Goal: Communication & Community: Share content

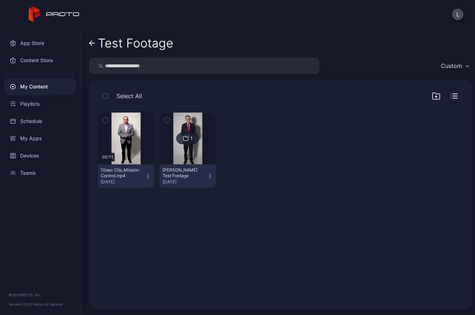
click at [46, 18] on icon at bounding box center [54, 14] width 51 height 16
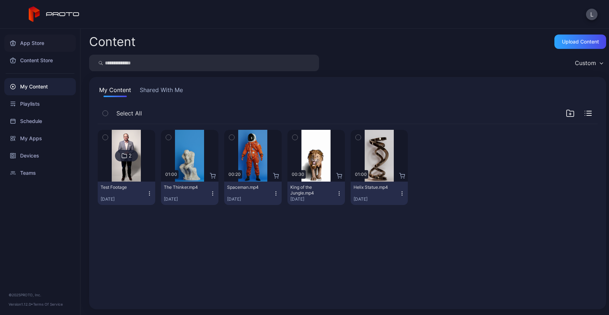
click at [42, 46] on div "App Store" at bounding box center [40, 43] width 72 height 17
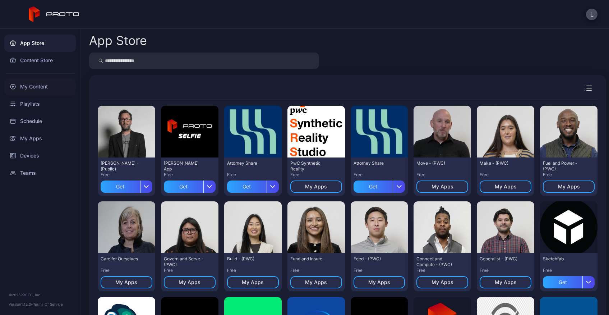
click at [36, 85] on div "My Content" at bounding box center [40, 86] width 72 height 17
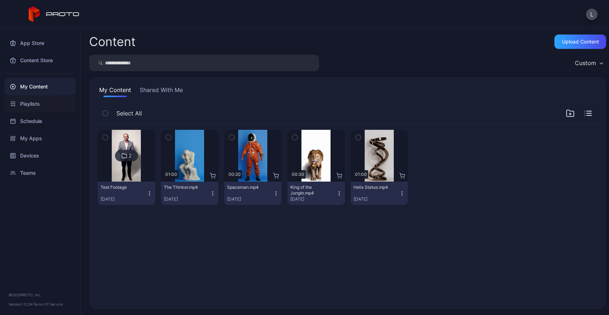
click at [41, 106] on div "Playlists" at bounding box center [40, 103] width 72 height 17
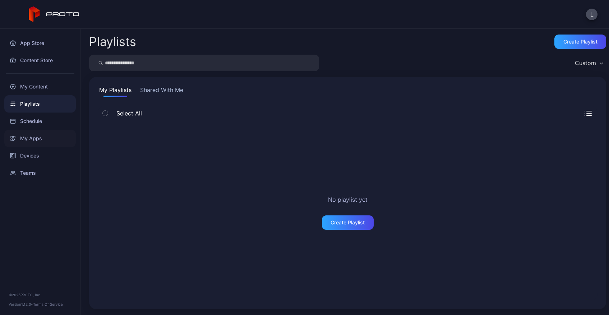
click at [46, 136] on div "My Apps" at bounding box center [40, 138] width 72 height 17
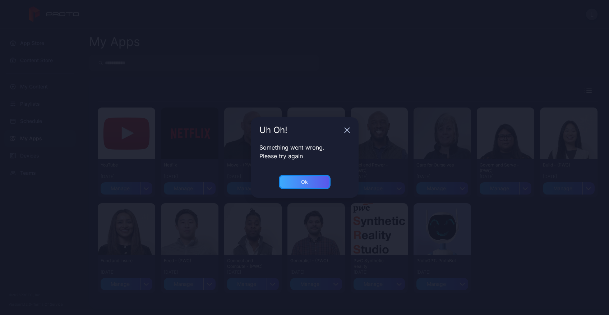
click at [305, 183] on div "Ok" at bounding box center [304, 182] width 7 height 6
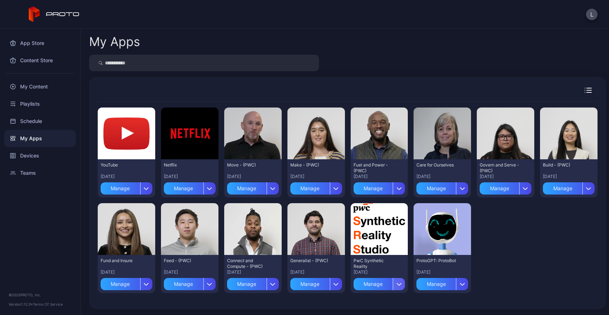
click at [393, 281] on div "button" at bounding box center [399, 284] width 12 height 12
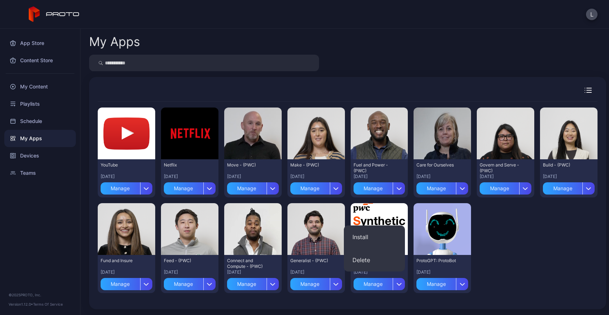
click at [505, 236] on div "Preview YouTube [DATE] Manage Preview Netflix [DATE] Manage Preview Move - (PWC…" at bounding box center [348, 200] width 500 height 197
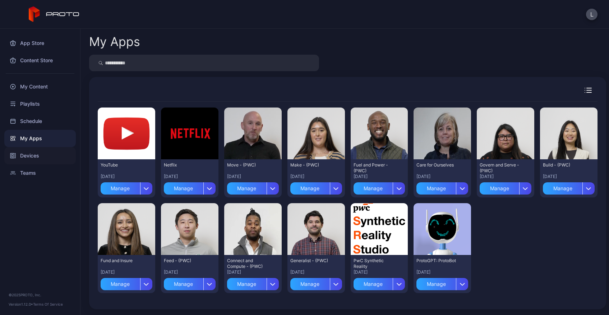
click at [35, 155] on div "Devices" at bounding box center [40, 155] width 72 height 17
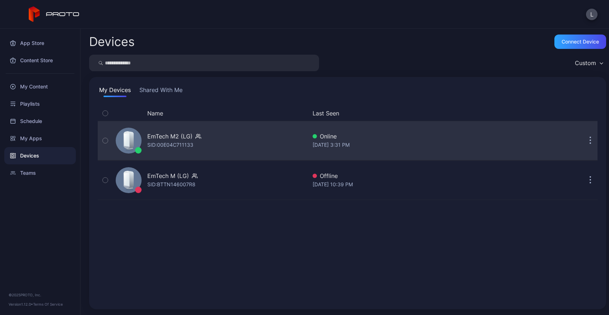
click at [584, 142] on button "button" at bounding box center [591, 140] width 14 height 14
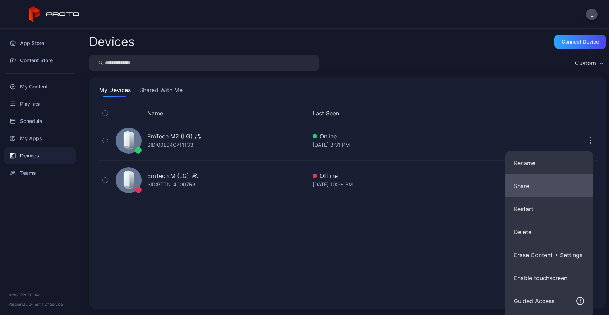
click at [571, 178] on button "Share" at bounding box center [550, 185] width 88 height 23
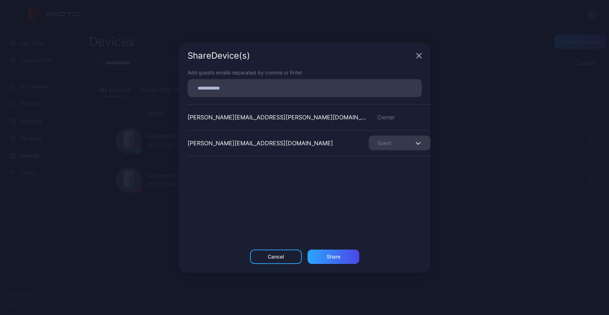
click at [246, 90] on input at bounding box center [305, 87] width 226 height 9
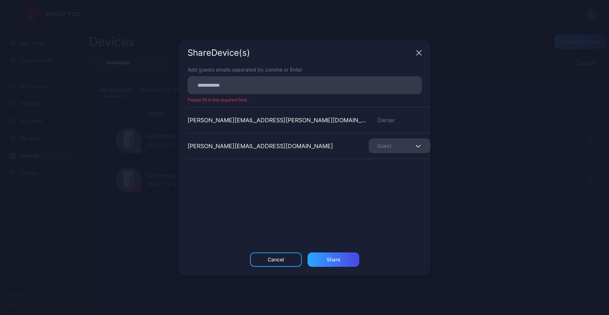
drag, startPoint x: 233, startPoint y: 201, endPoint x: 235, endPoint y: 208, distance: 7.8
click at [234, 207] on div "[PERSON_NAME][EMAIL_ADDRESS][PERSON_NAME][DOMAIN_NAME] Owner [PERSON_NAME][DOMA…" at bounding box center [309, 161] width 243 height 108
click at [276, 257] on div "Cancel" at bounding box center [276, 260] width 16 height 6
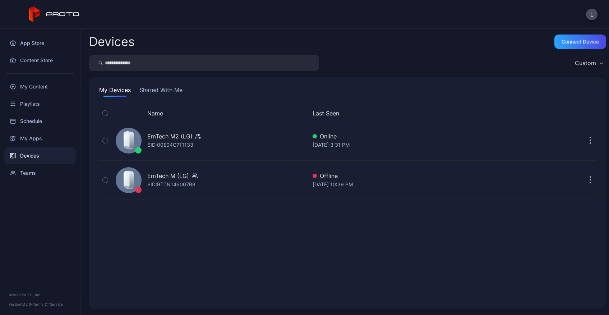
click at [164, 89] on button "Shared With Me" at bounding box center [161, 92] width 46 height 12
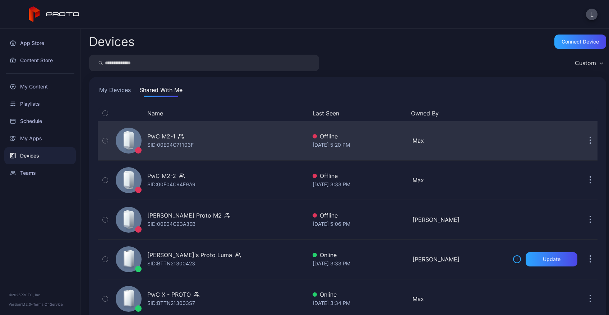
drag, startPoint x: 46, startPoint y: 156, endPoint x: 111, endPoint y: 137, distance: 67.0
click at [46, 156] on div "Devices" at bounding box center [40, 155] width 72 height 17
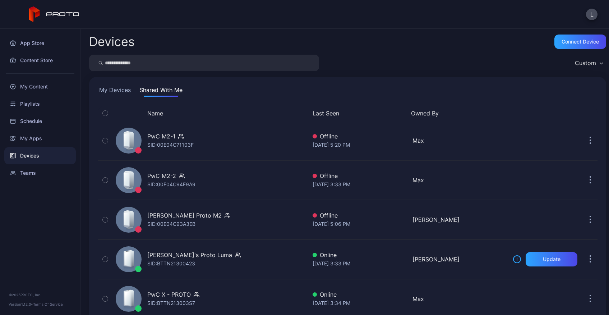
click at [122, 87] on button "My Devices" at bounding box center [115, 92] width 35 height 12
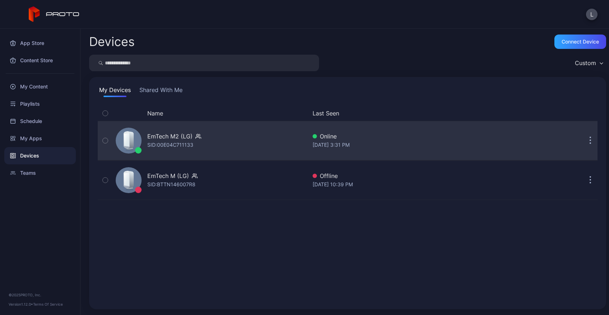
click at [590, 145] on icon "button" at bounding box center [591, 141] width 2 height 8
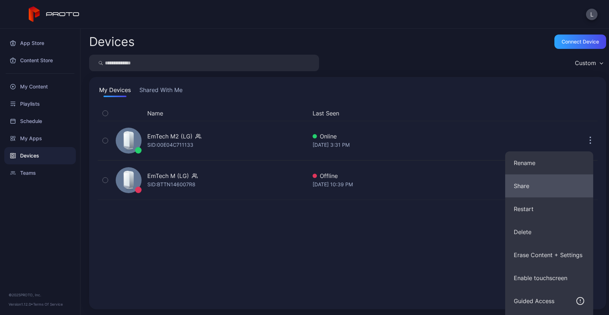
click at [558, 191] on button "Share" at bounding box center [550, 185] width 88 height 23
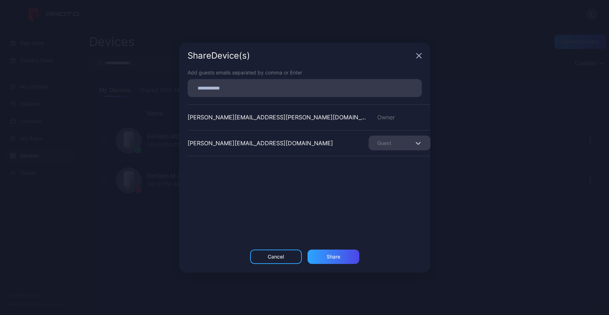
click at [275, 90] on input at bounding box center [305, 87] width 226 height 9
type input "*"
type input "*********"
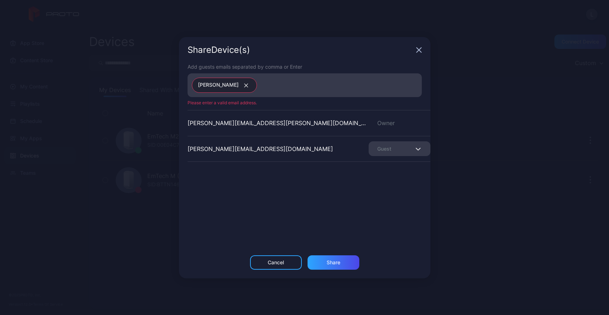
click at [239, 86] on button "button" at bounding box center [245, 85] width 13 height 9
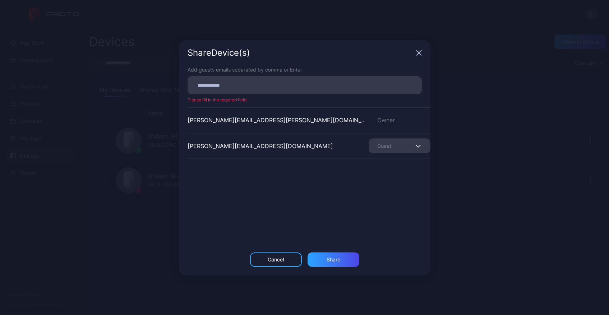
click at [229, 86] on input at bounding box center [305, 85] width 226 height 9
type input "**********"
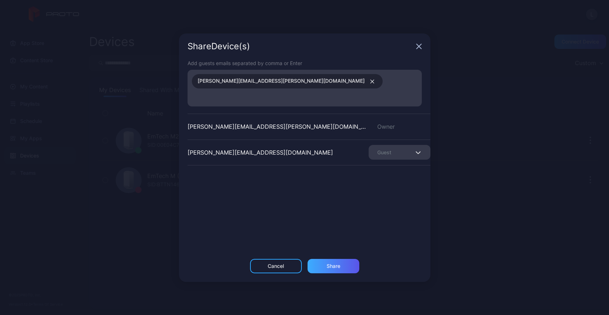
click at [344, 259] on div "Share" at bounding box center [334, 266] width 52 height 14
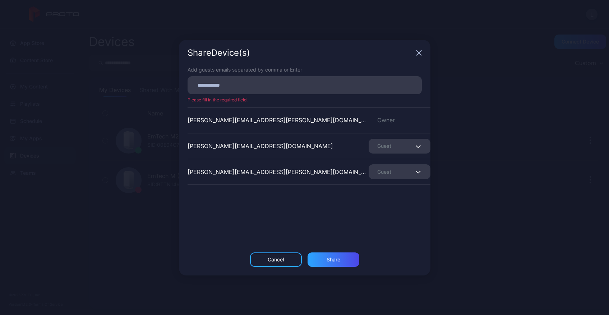
click at [402, 165] on div "Guest" at bounding box center [400, 171] width 62 height 15
click at [339, 204] on div "[PERSON_NAME][EMAIL_ADDRESS][PERSON_NAME][DOMAIN_NAME] Owner [PERSON_NAME][DOMA…" at bounding box center [309, 161] width 243 height 108
click at [283, 258] on div "Cancel" at bounding box center [276, 260] width 16 height 6
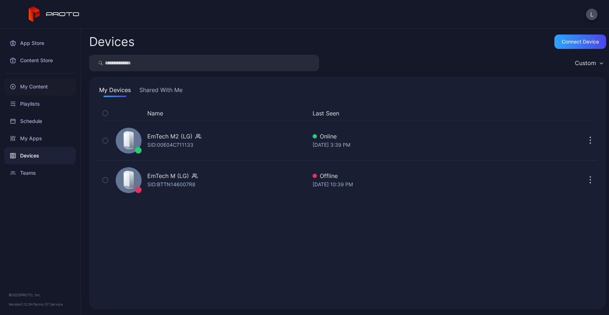
click at [29, 86] on div "My Content" at bounding box center [40, 86] width 72 height 17
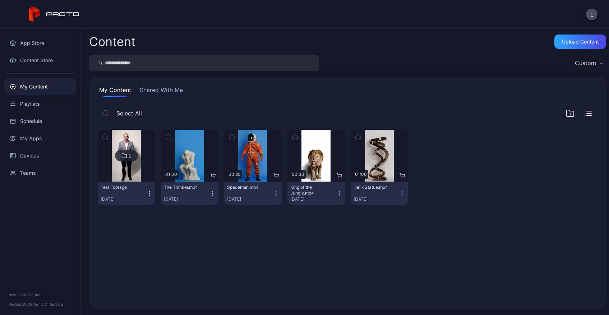
click at [152, 194] on button "Test Footage [DATE]" at bounding box center [127, 193] width 58 height 23
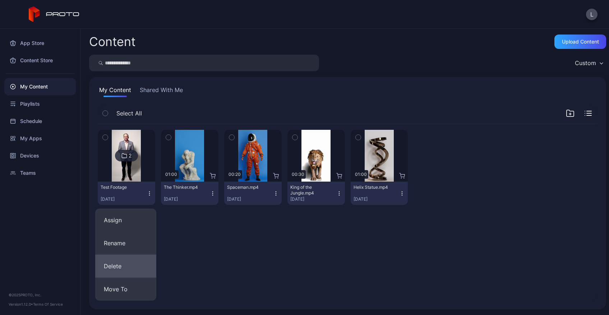
click at [131, 270] on button "Delete" at bounding box center [125, 266] width 61 height 23
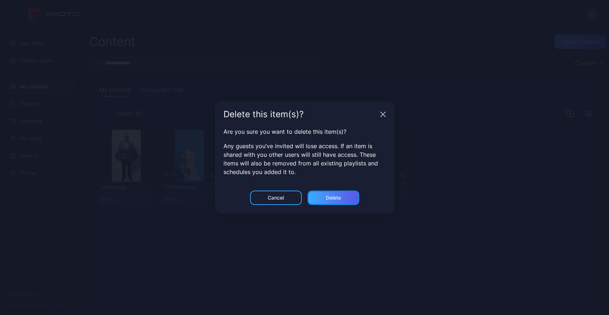
click at [344, 198] on div "Delete" at bounding box center [334, 198] width 52 height 14
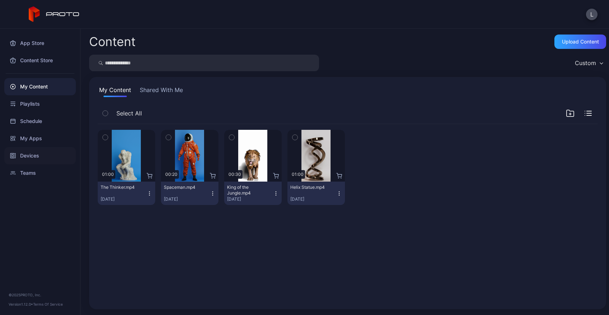
click at [41, 154] on div "Devices" at bounding box center [40, 155] width 72 height 17
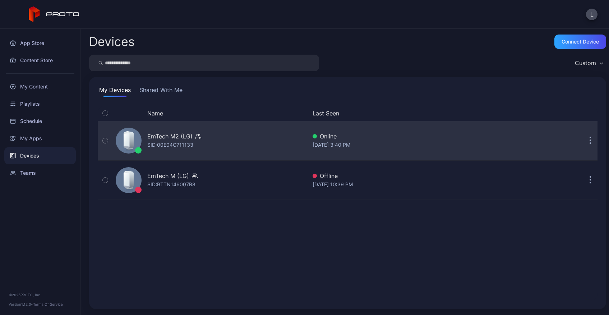
click at [584, 140] on button "button" at bounding box center [591, 140] width 14 height 14
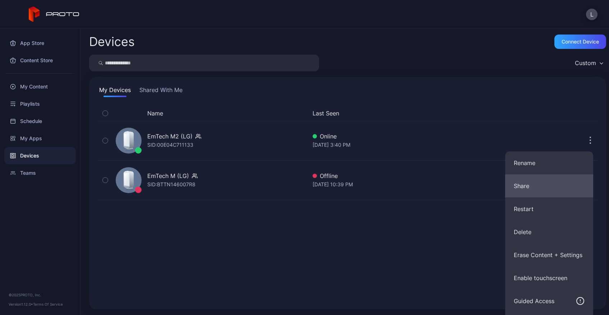
click at [525, 188] on button "Share" at bounding box center [550, 185] width 88 height 23
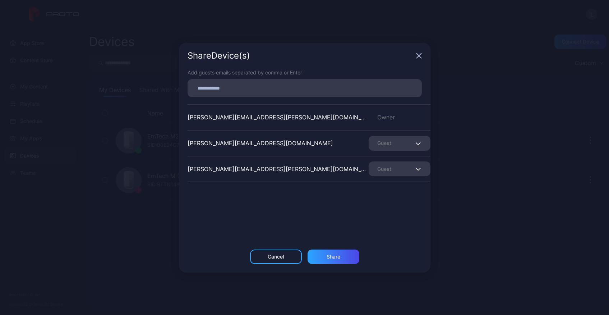
click at [295, 89] on input at bounding box center [305, 87] width 226 height 9
type input "*"
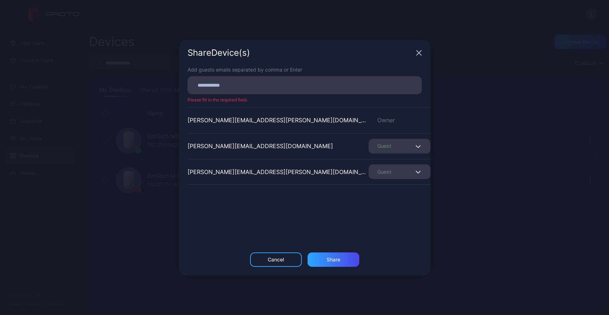
click at [244, 83] on input at bounding box center [305, 85] width 226 height 9
paste input
click at [335, 259] on div "Share" at bounding box center [334, 259] width 14 height 6
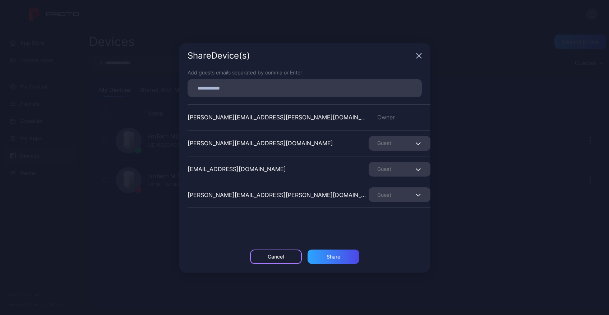
click at [269, 257] on div "Cancel" at bounding box center [276, 257] width 16 height 6
